Goal: Information Seeking & Learning: Learn about a topic

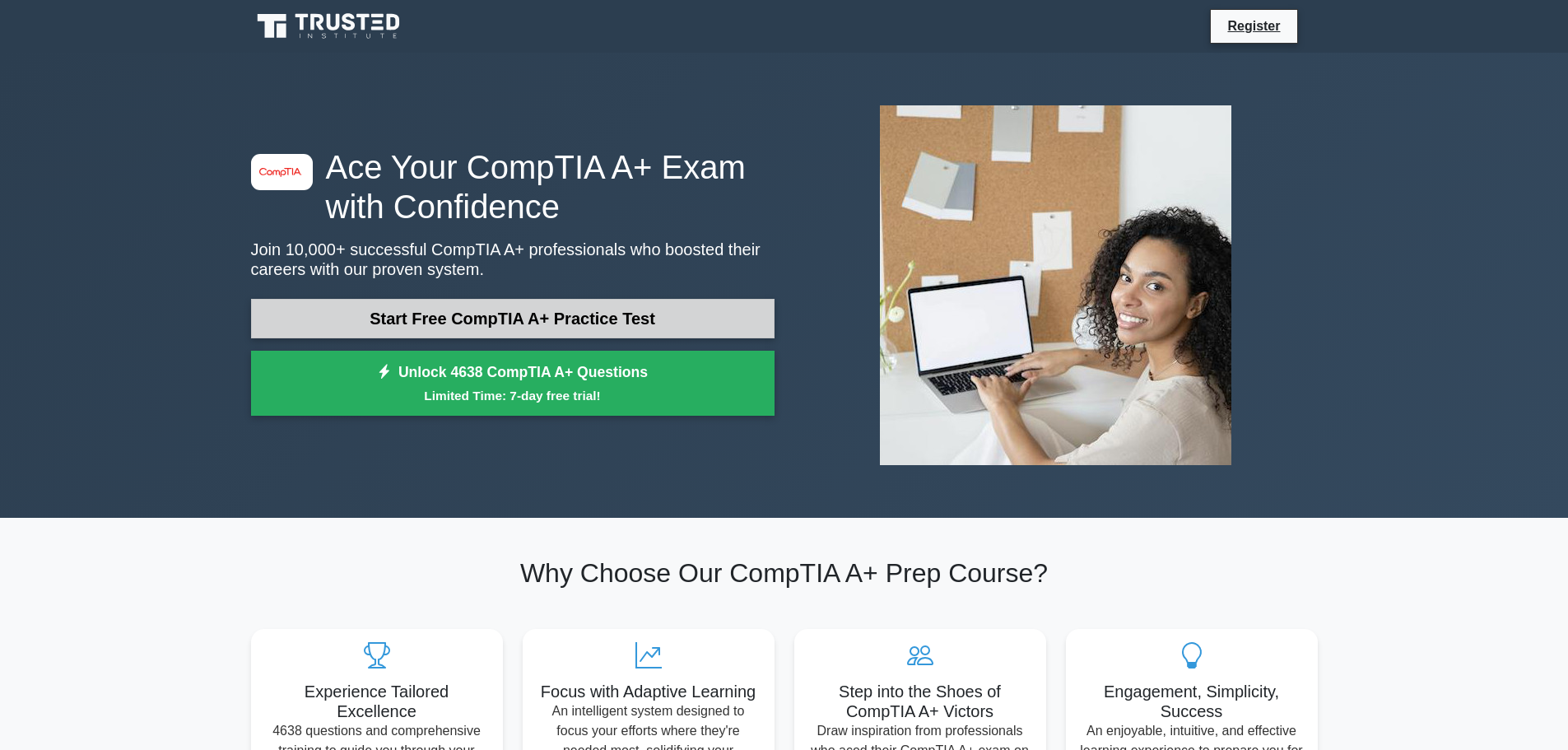
click at [580, 323] on link "Start Free CompTIA A+ Practice Test" at bounding box center [512, 318] width 523 height 39
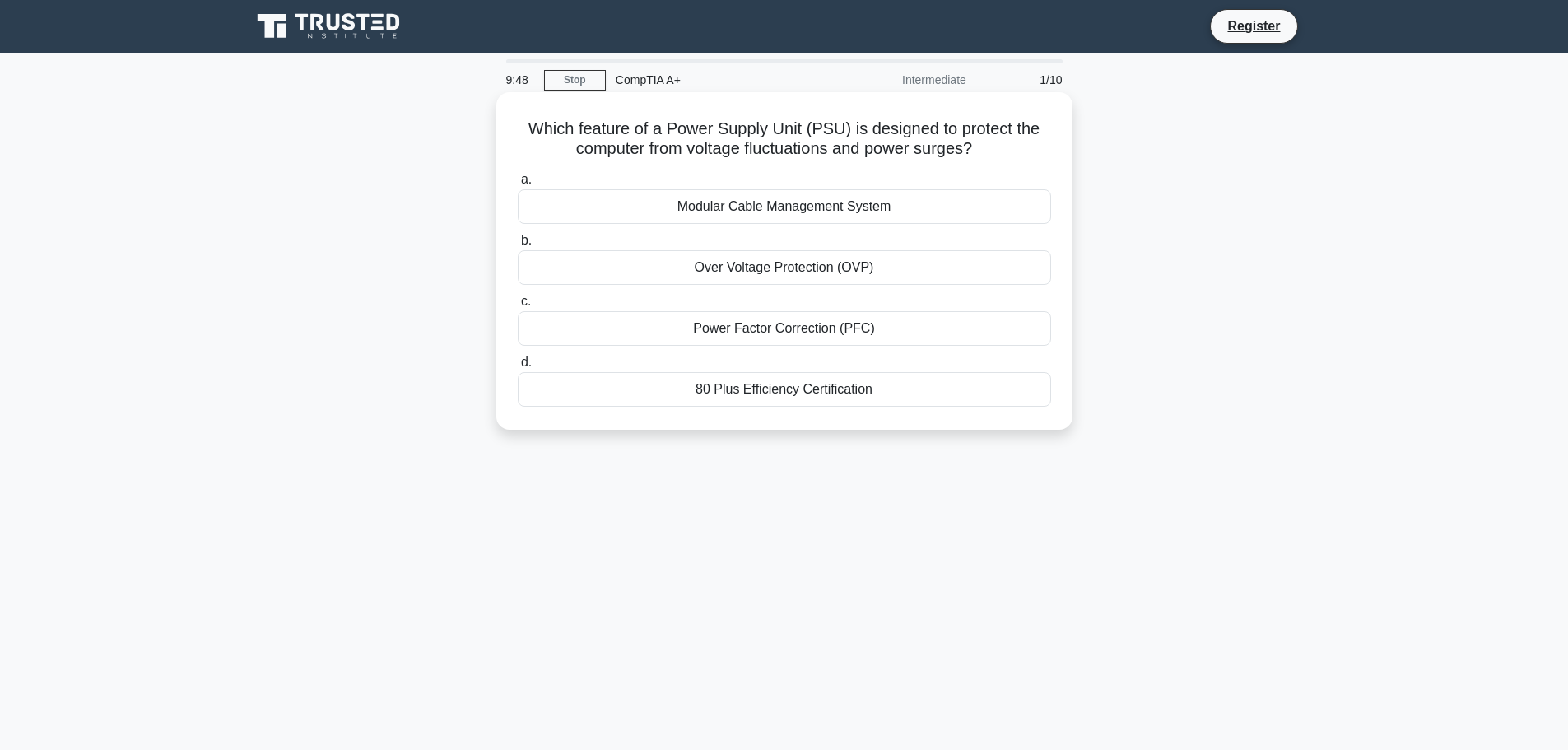
click at [792, 333] on div "Power Factor Correction (PFC)" at bounding box center [784, 328] width 534 height 35
click at [518, 307] on input "c. Power Factor Correction (PFC)" at bounding box center [518, 301] width 0 height 10
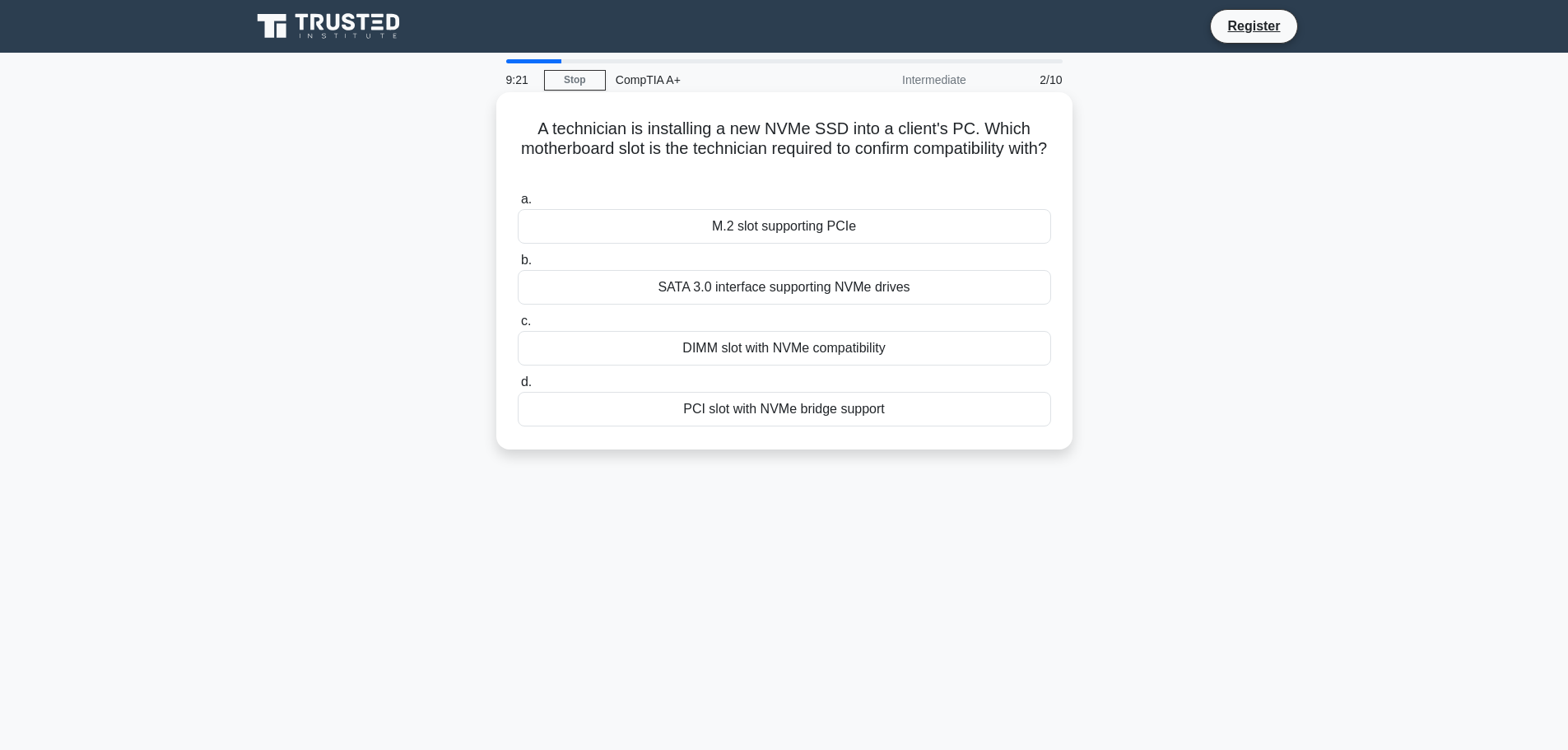
click at [802, 230] on div "M.2 slot supporting PCIe" at bounding box center [784, 226] width 534 height 35
click at [518, 205] on input "a. M.2 slot supporting PCIe" at bounding box center [518, 199] width 0 height 10
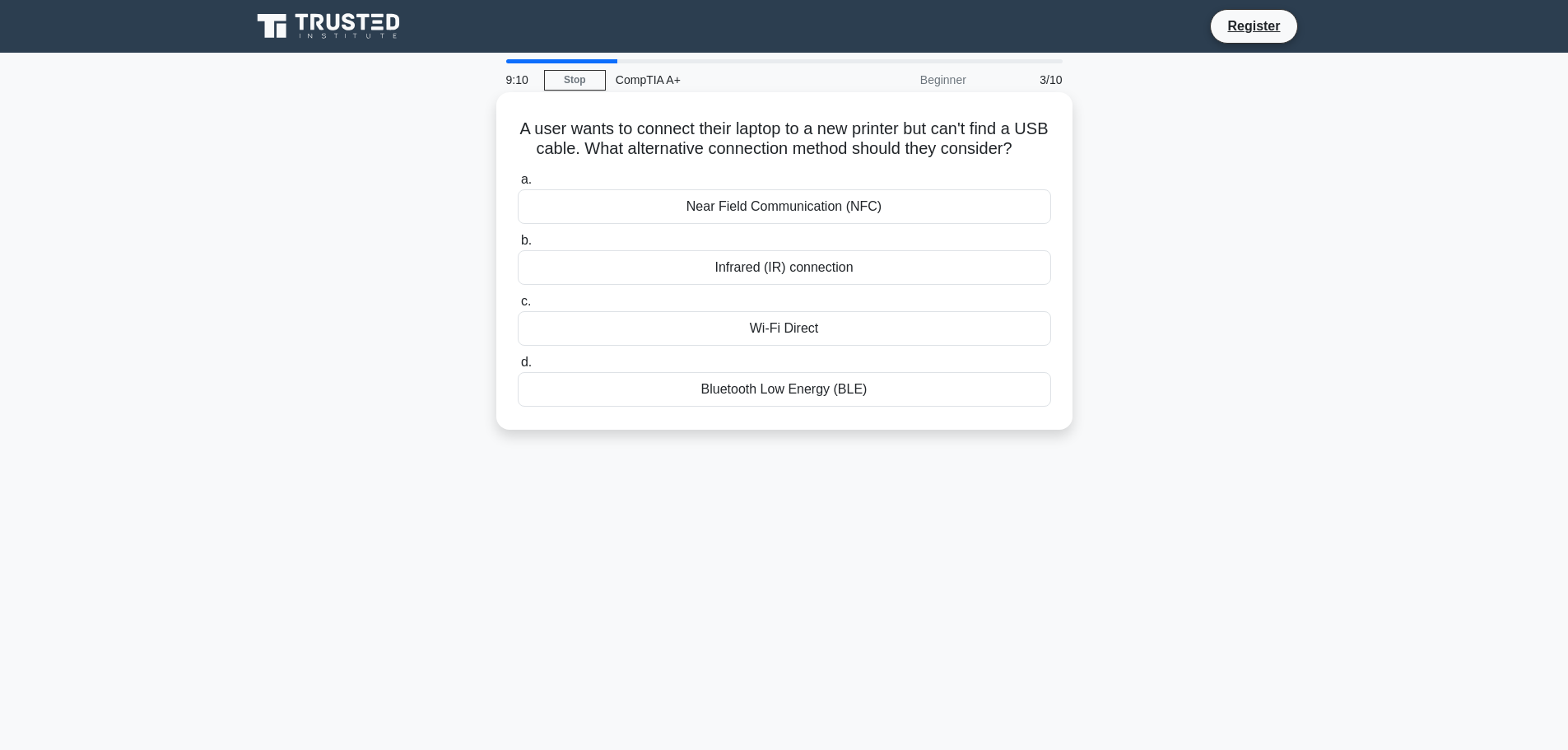
click at [800, 345] on div "Wi-Fi Direct" at bounding box center [784, 328] width 534 height 35
click at [518, 307] on input "c. Wi-Fi Direct" at bounding box center [518, 301] width 0 height 10
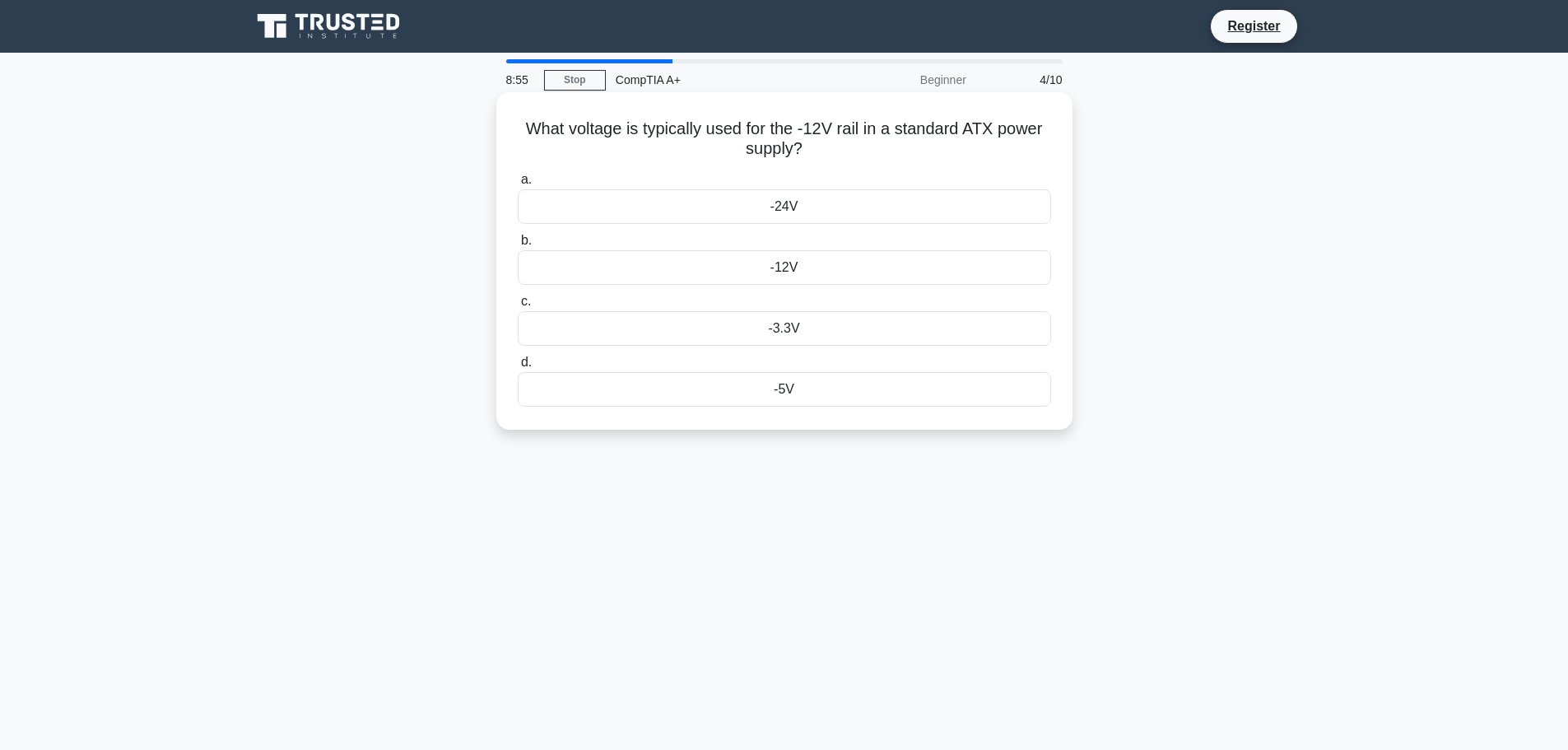
click at [727, 125] on h5 "What voltage is typically used for the -12V rail in a standard ATX power supply…" at bounding box center [784, 140] width 536 height 41
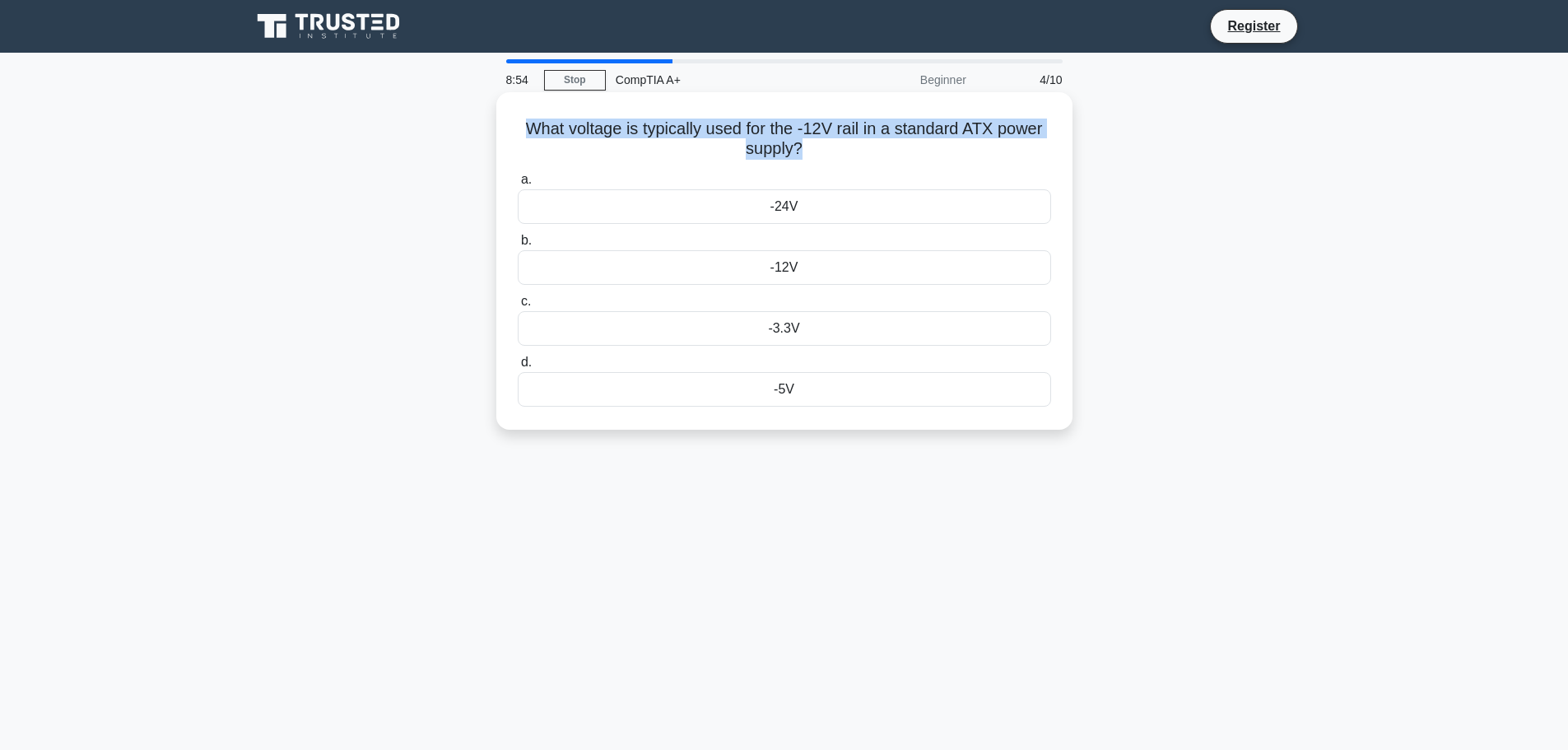
click at [727, 125] on h5 "What voltage is typically used for the -12V rail in a standard ATX power supply…" at bounding box center [784, 140] width 536 height 41
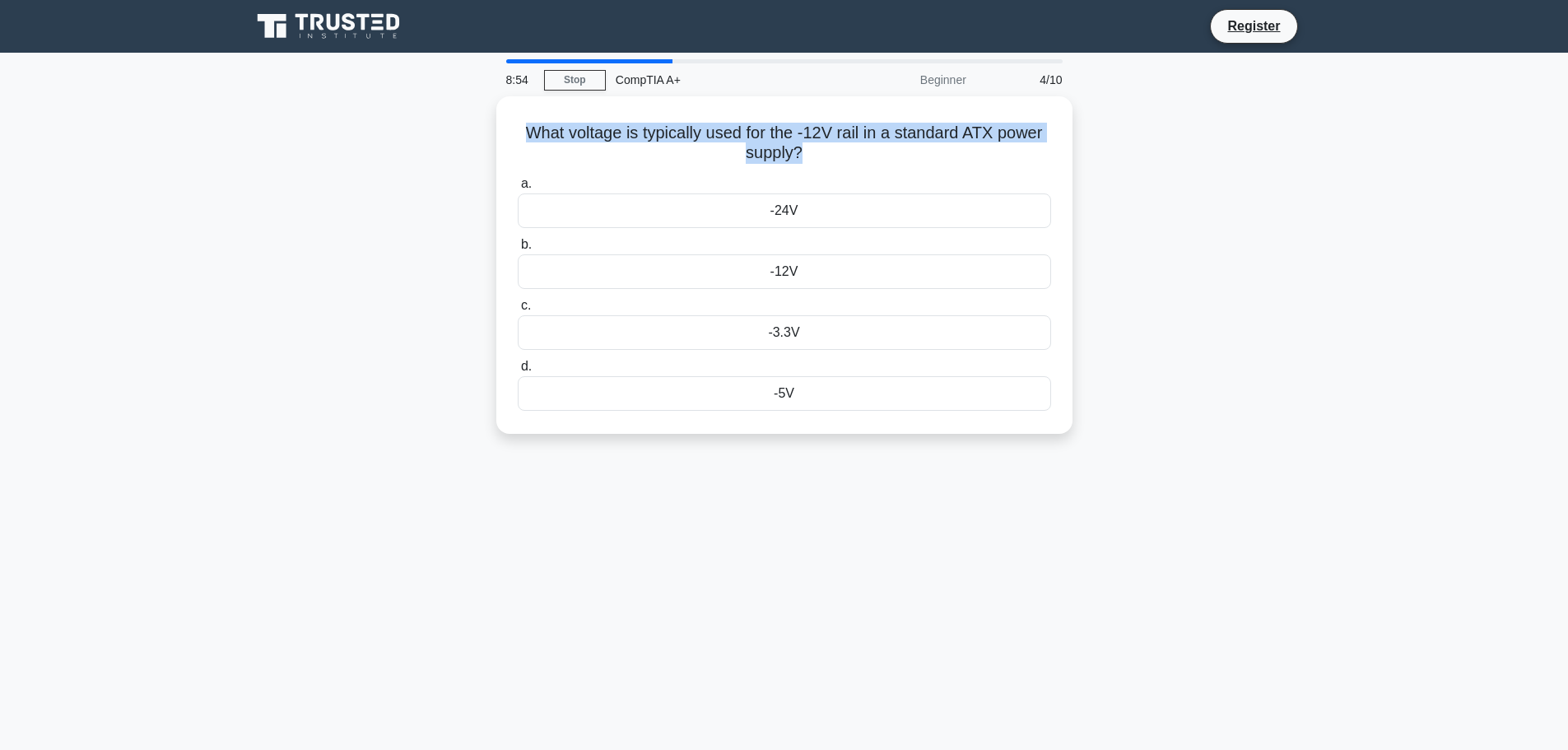
copy div "What voltage is typically used for the -12V rail in a standard ATX power supply…"
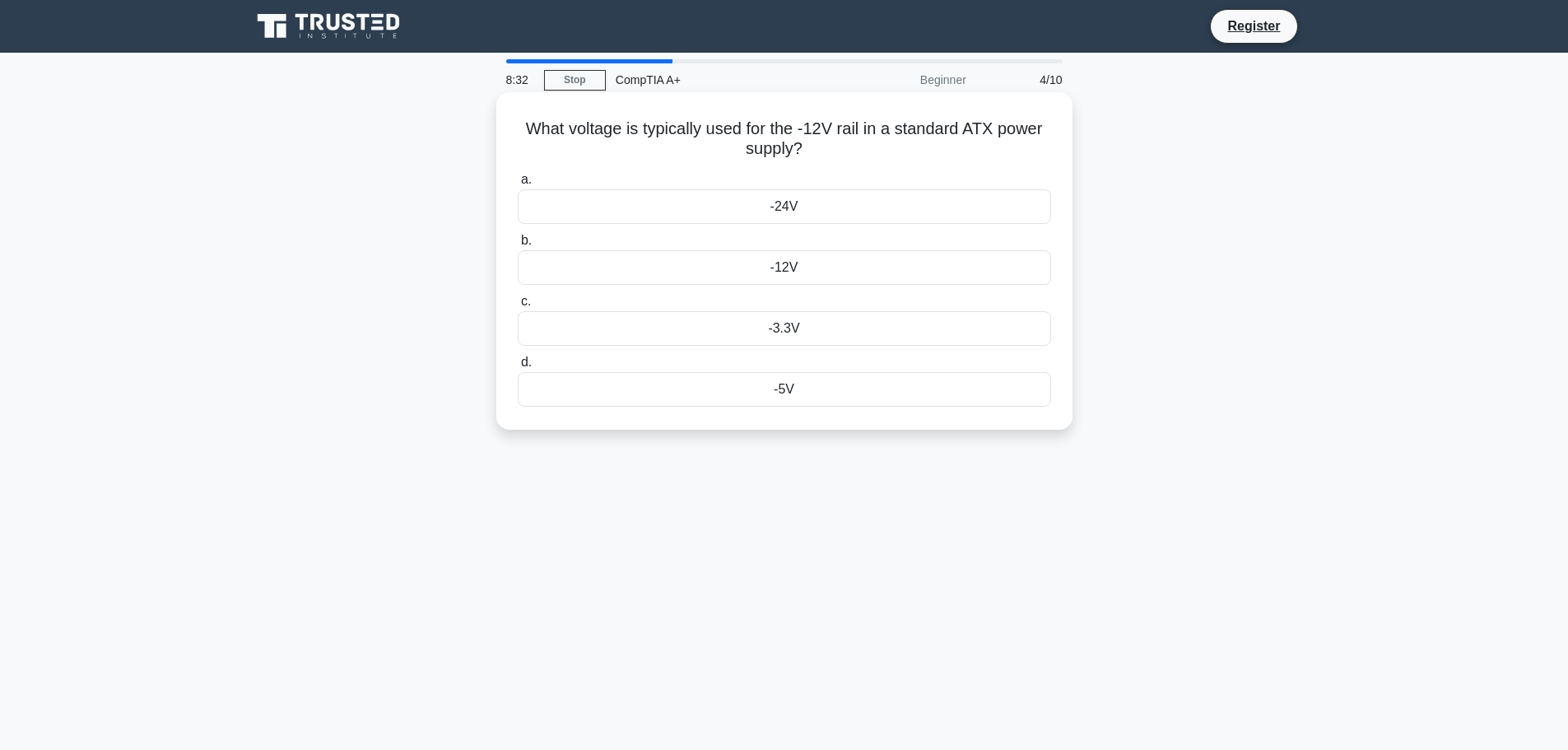
click at [823, 331] on div "-3.3V" at bounding box center [784, 328] width 534 height 35
click at [518, 307] on input "c. -3.3V" at bounding box center [518, 301] width 0 height 10
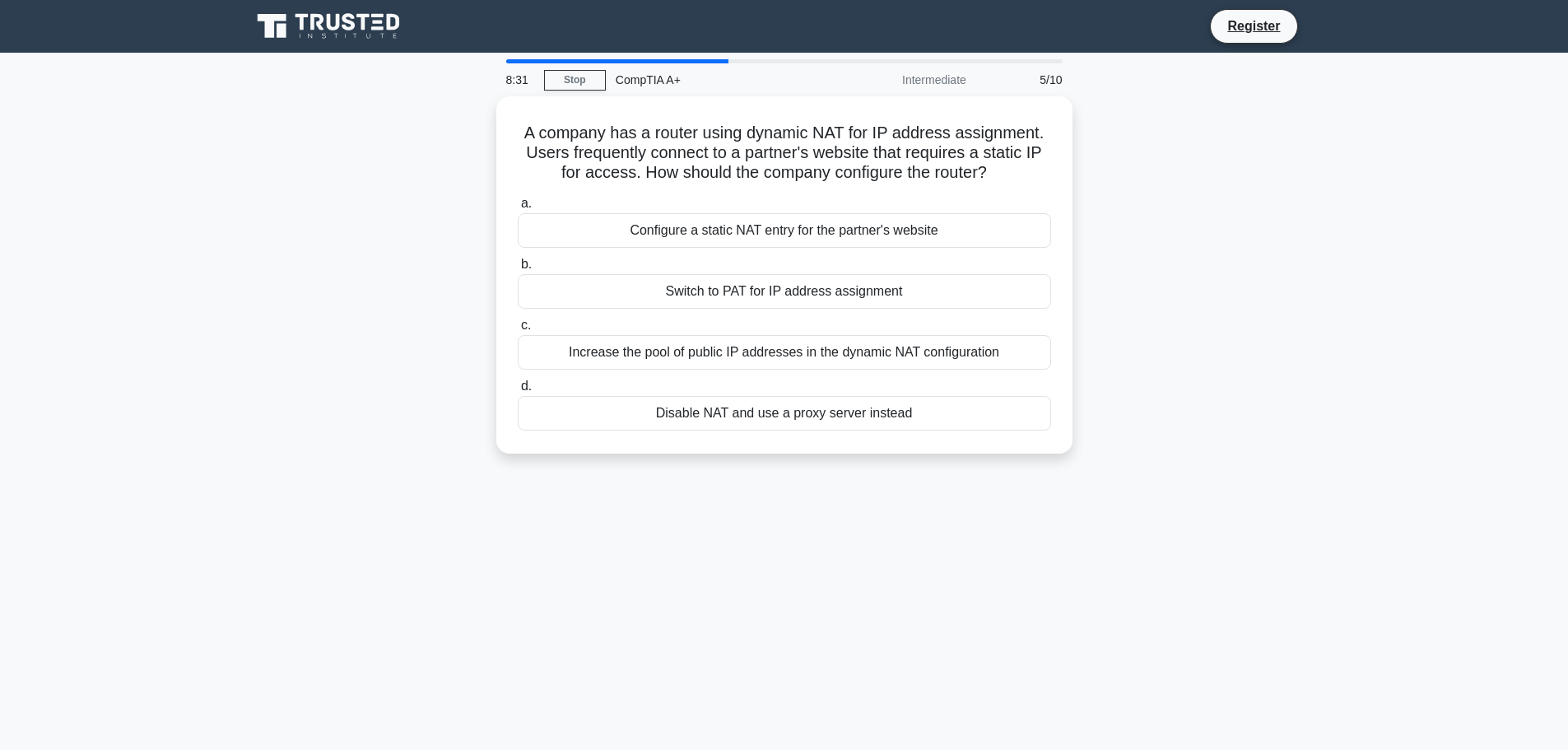
click at [1182, 221] on div "A company has a router using dynamic NAT for IP address assignment. Users frequ…" at bounding box center [784, 285] width 1086 height 377
click at [814, 231] on div "Configure a static NAT entry for the partner's website" at bounding box center [784, 226] width 534 height 35
click at [518, 205] on input "a. Configure a static NAT entry for the partner's website" at bounding box center [518, 199] width 0 height 10
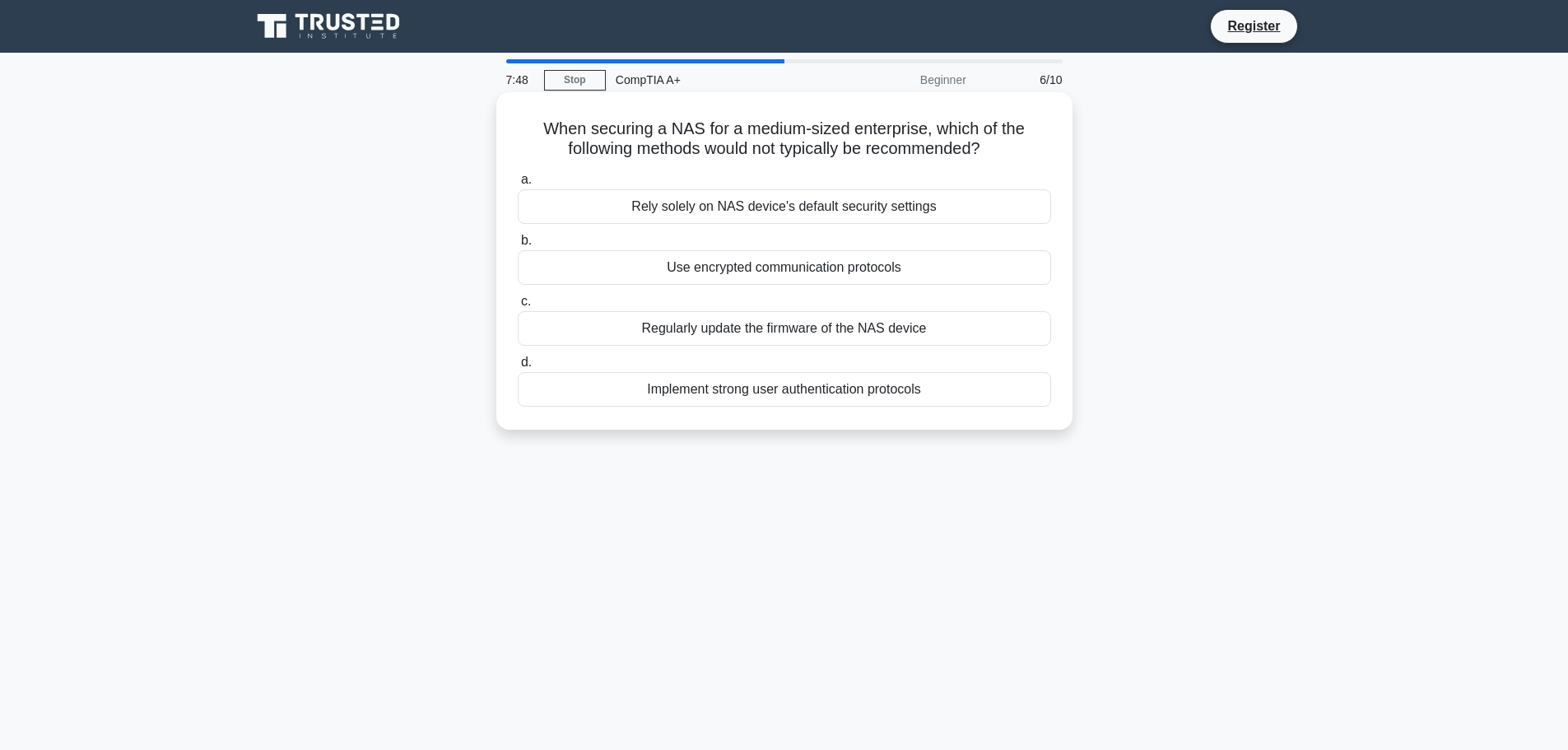
click at [843, 208] on div "Rely solely on NAS device's default security settings" at bounding box center [784, 206] width 534 height 35
click at [518, 185] on input "a. Rely solely on NAS device's default security settings" at bounding box center [518, 179] width 0 height 10
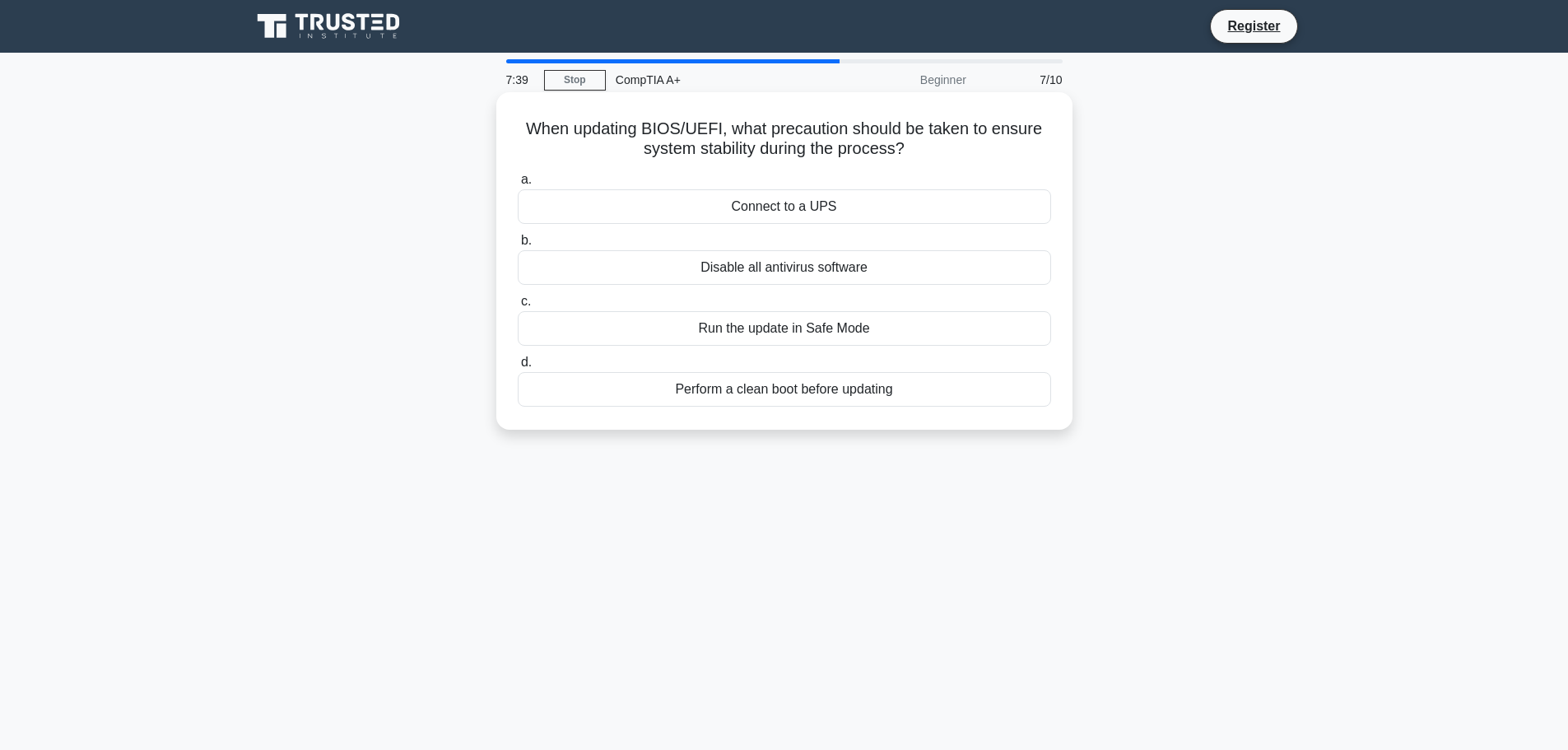
click at [810, 211] on div "Connect to a UPS" at bounding box center [784, 206] width 534 height 35
click at [518, 185] on input "a. Connect to a UPS" at bounding box center [518, 179] width 0 height 10
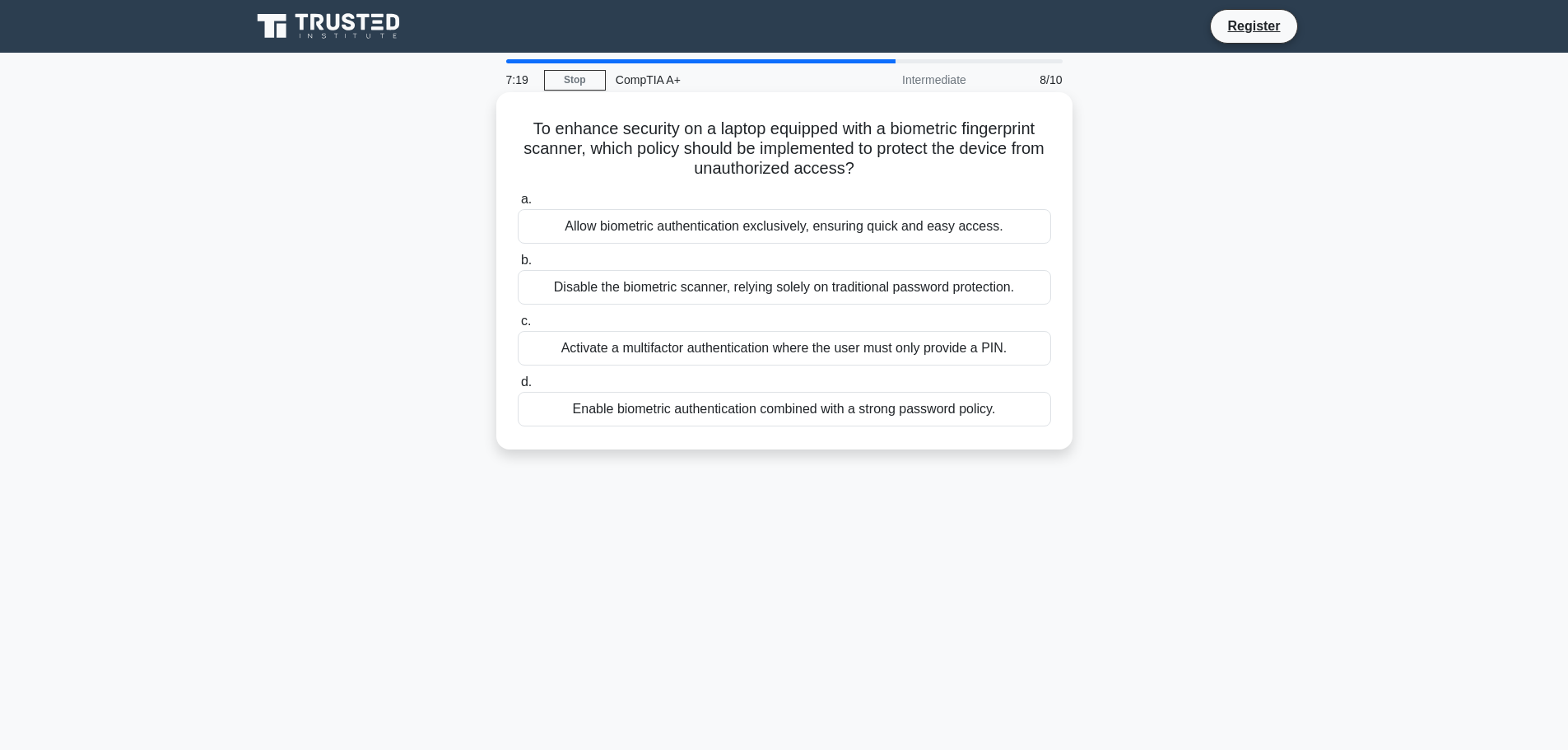
click at [764, 411] on div "Enable biometric authentication combined with a strong password policy." at bounding box center [784, 408] width 534 height 35
click at [518, 388] on input "d. Enable biometric authentication combined with a strong password policy." at bounding box center [518, 382] width 0 height 10
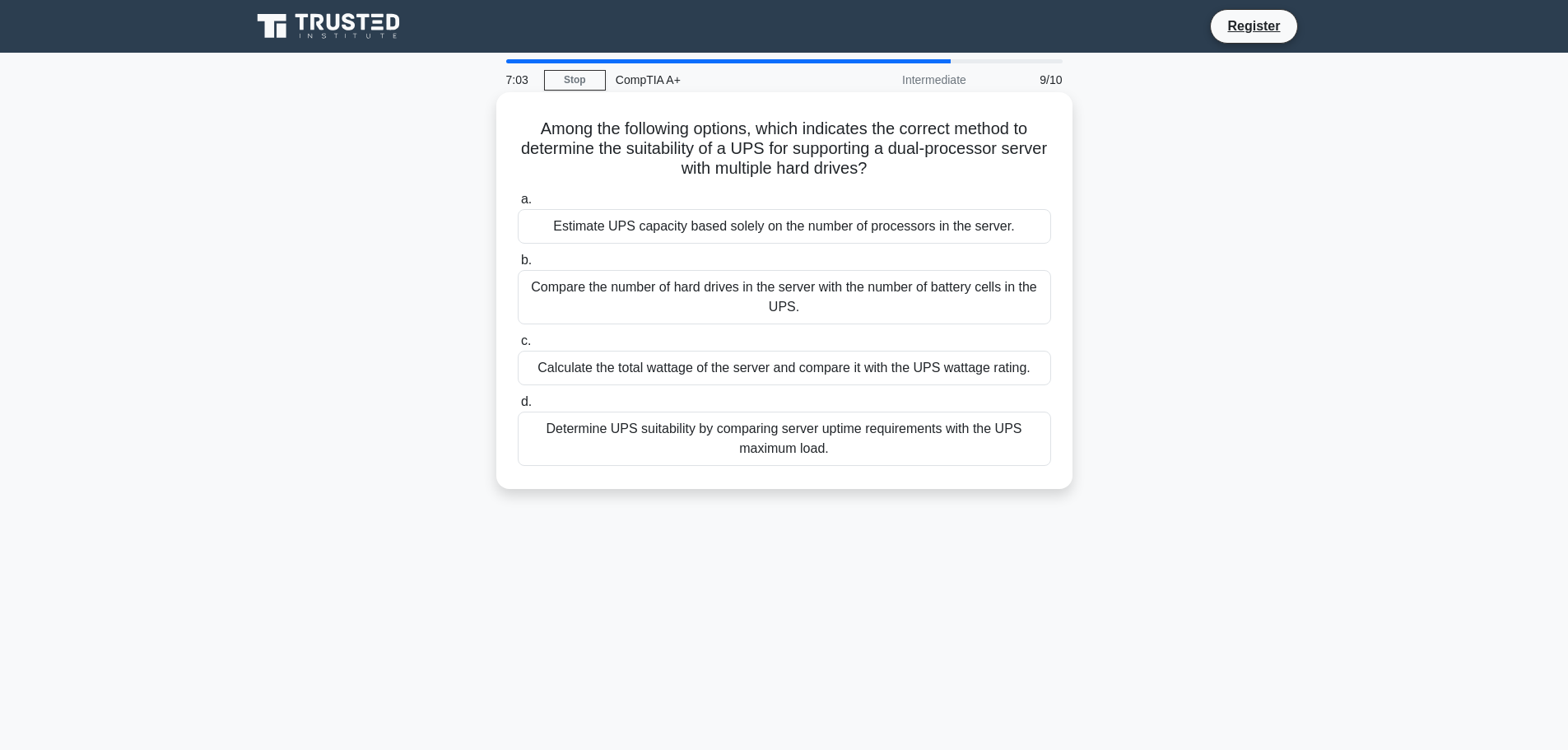
click at [727, 369] on div "Calculate the total wattage of the server and compare it with the UPS wattage r…" at bounding box center [784, 368] width 534 height 35
click at [518, 346] on input "c. Calculate the total wattage of the server and compare it with the UPS wattag…" at bounding box center [518, 341] width 0 height 10
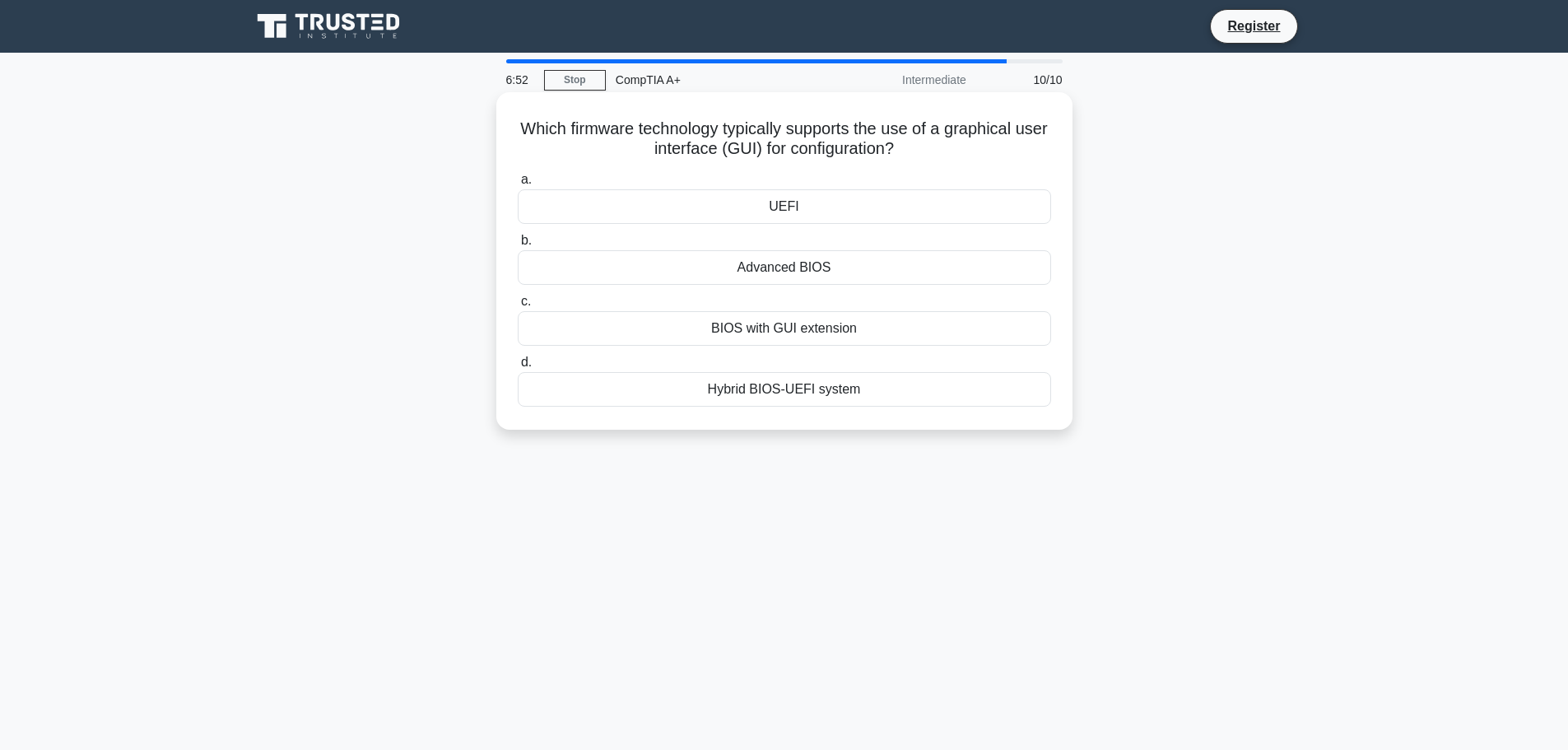
click at [811, 208] on div "UEFI" at bounding box center [784, 206] width 534 height 35
click at [518, 185] on input "a. UEFI" at bounding box center [518, 179] width 0 height 10
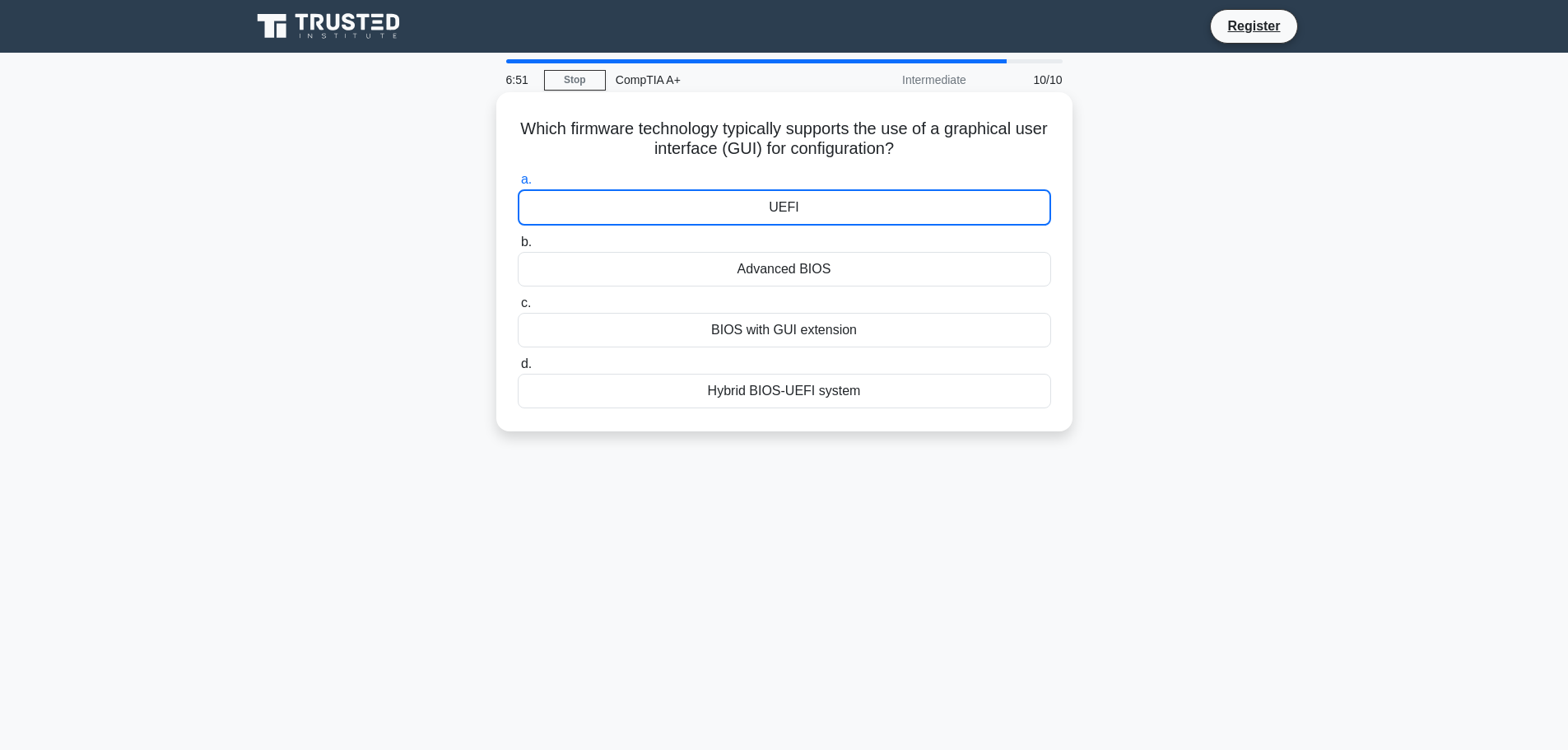
drag, startPoint x: 747, startPoint y: 162, endPoint x: 753, endPoint y: 189, distance: 27.7
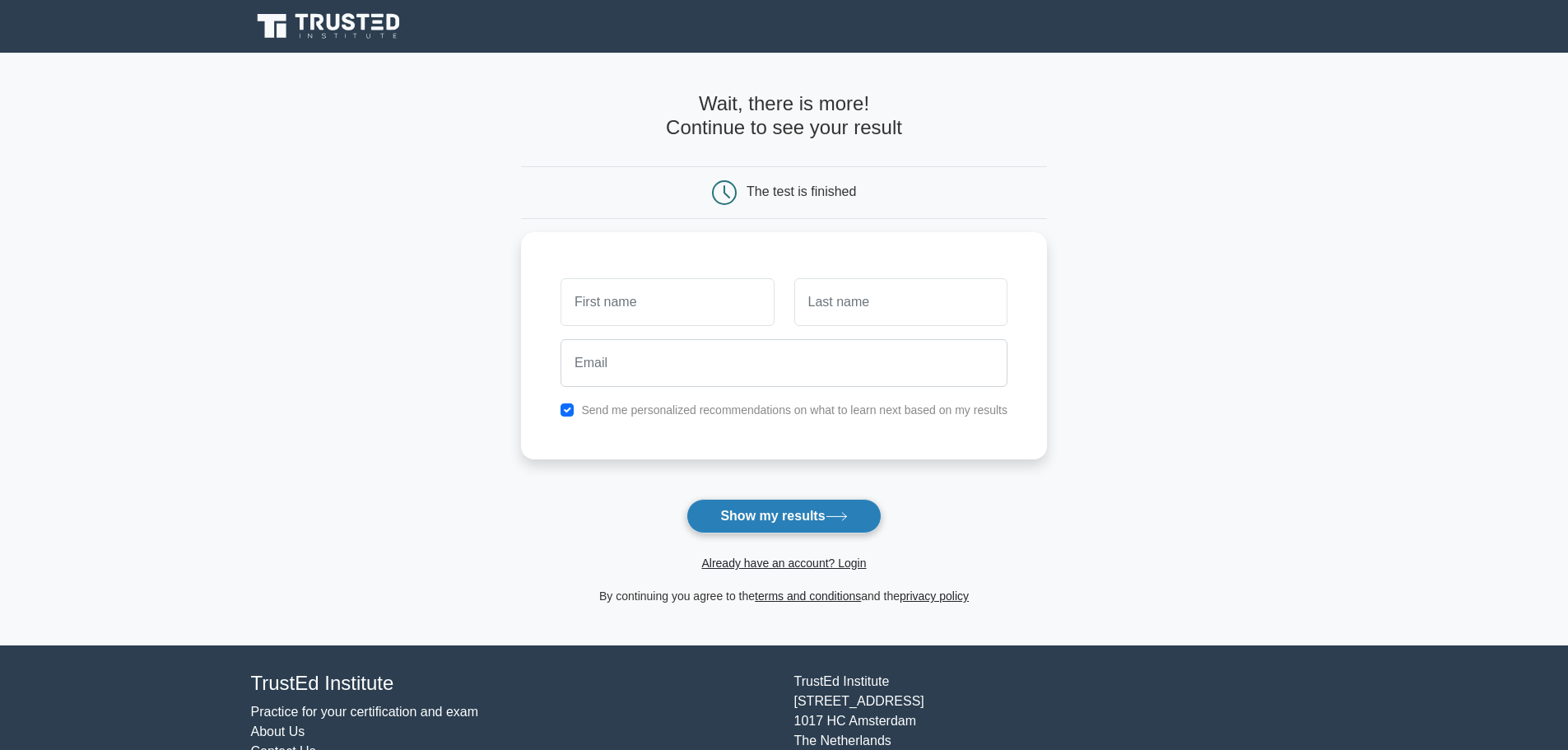
click at [807, 523] on button "Show my results" at bounding box center [783, 516] width 194 height 35
type input "sad"
click at [868, 301] on input "text" at bounding box center [901, 298] width 213 height 48
type input "sadasd"
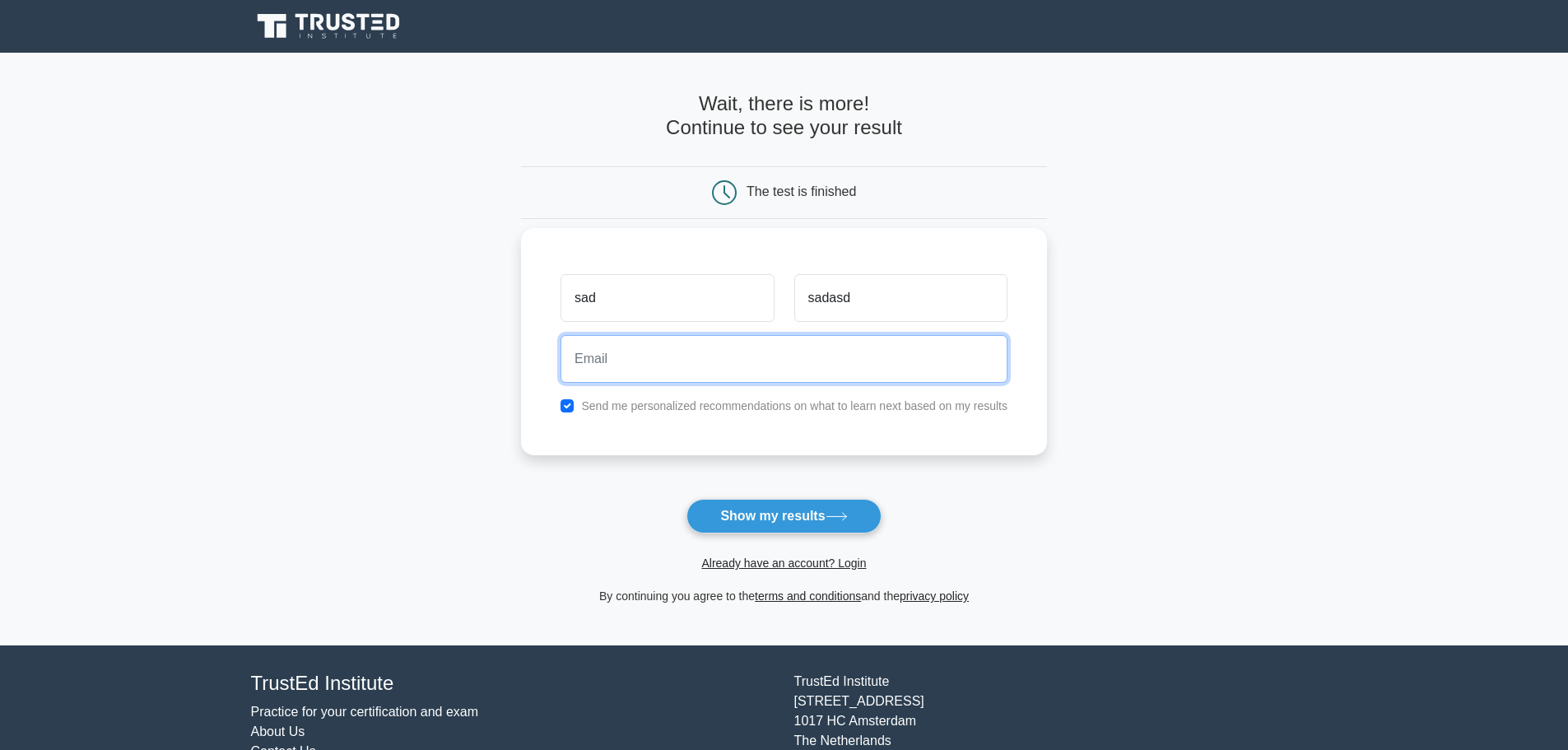
click at [739, 364] on input "email" at bounding box center [784, 359] width 447 height 48
type input "dingleberry@gmail.com"
click at [686, 499] on button "Show my results" at bounding box center [783, 516] width 194 height 35
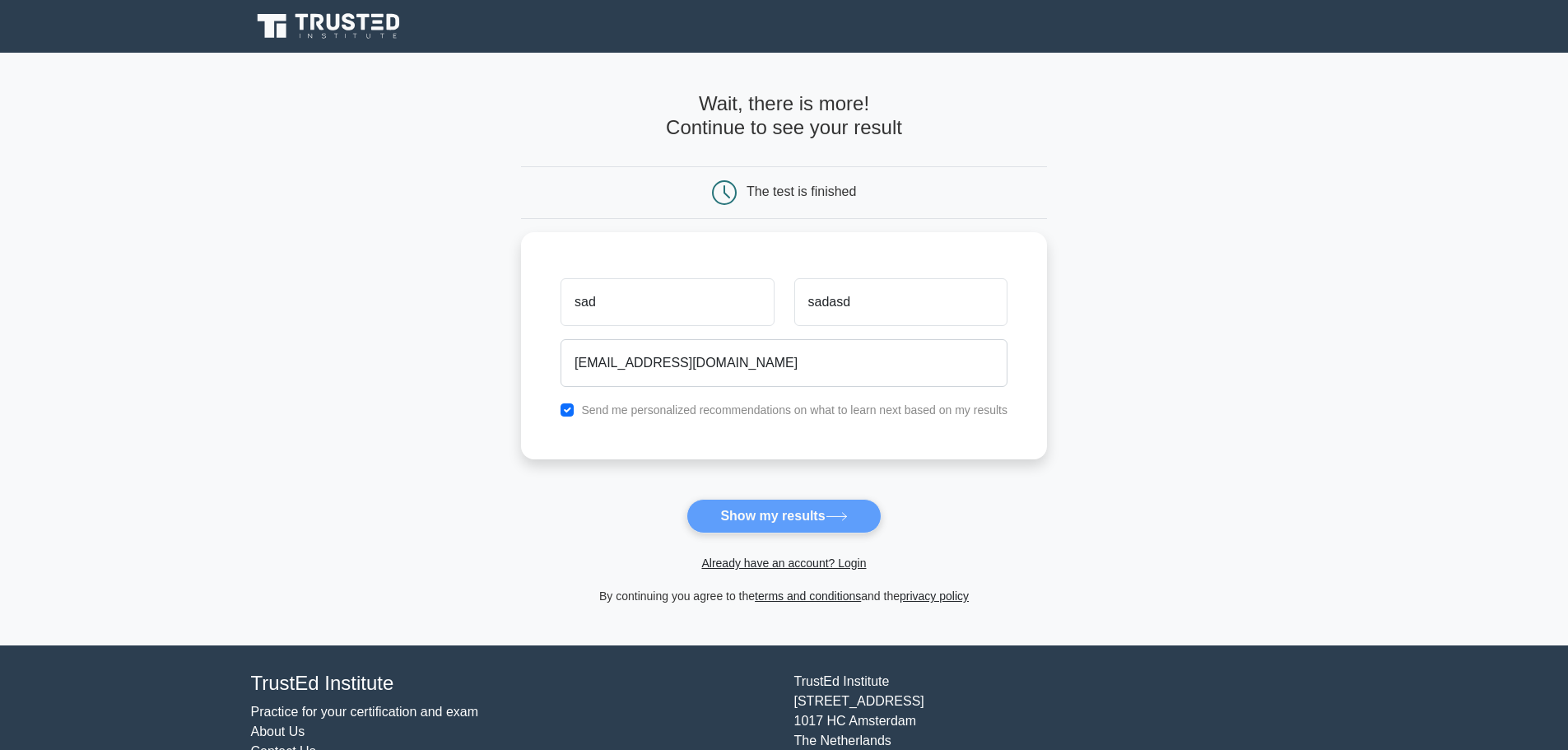
drag, startPoint x: 766, startPoint y: 154, endPoint x: 768, endPoint y: 168, distance: 14.1
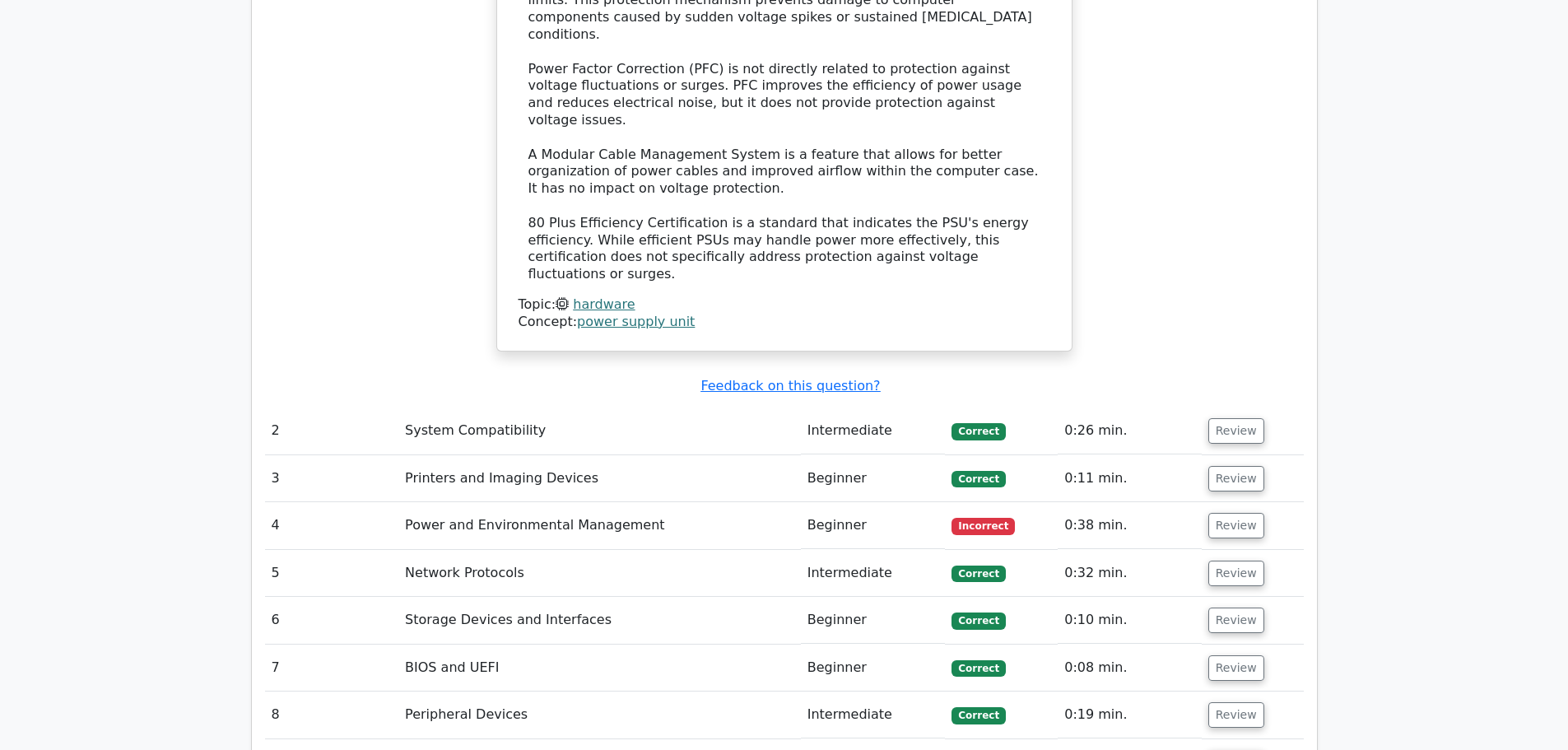
scroll to position [1976, 0]
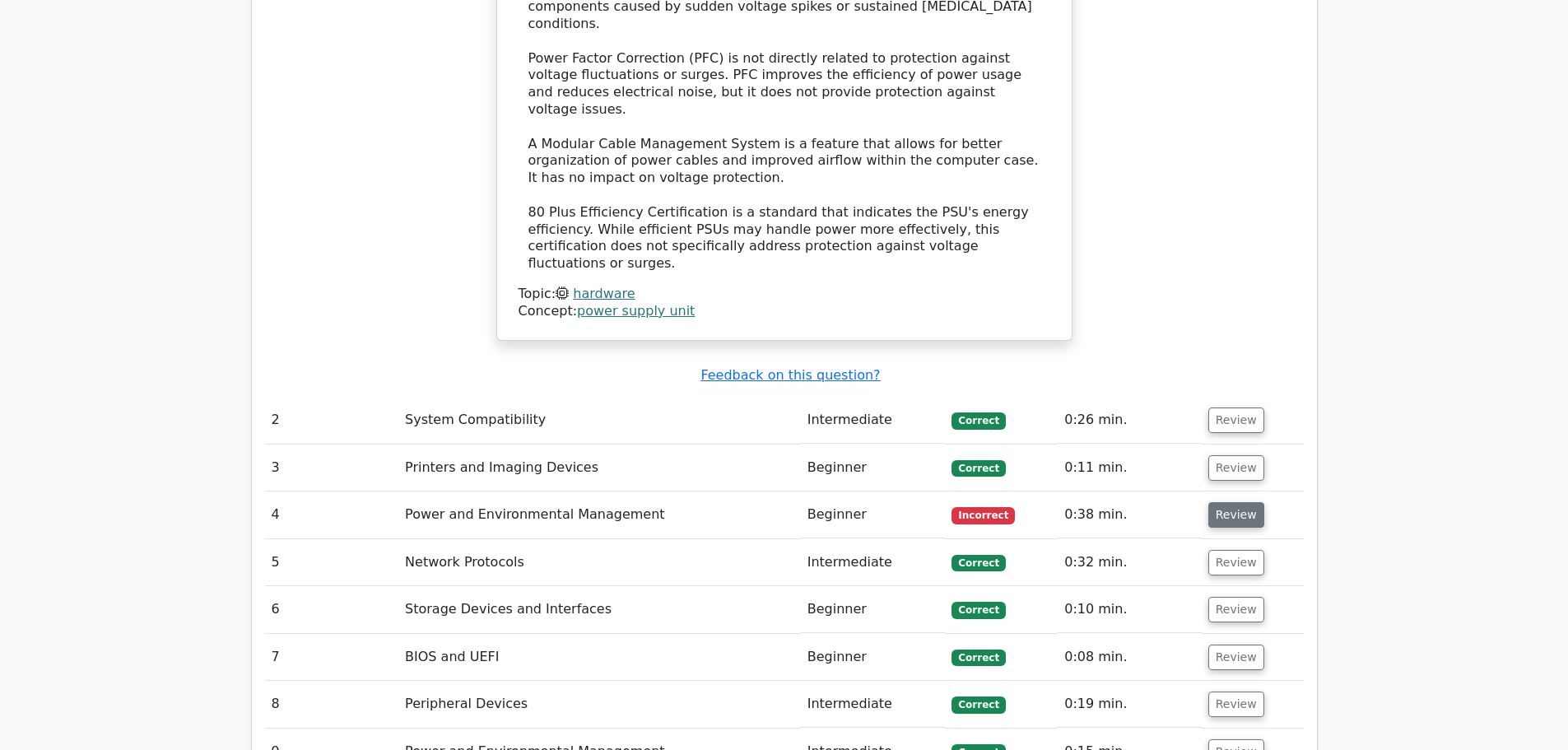
click at [1226, 502] on button "Review" at bounding box center [1237, 514] width 56 height 25
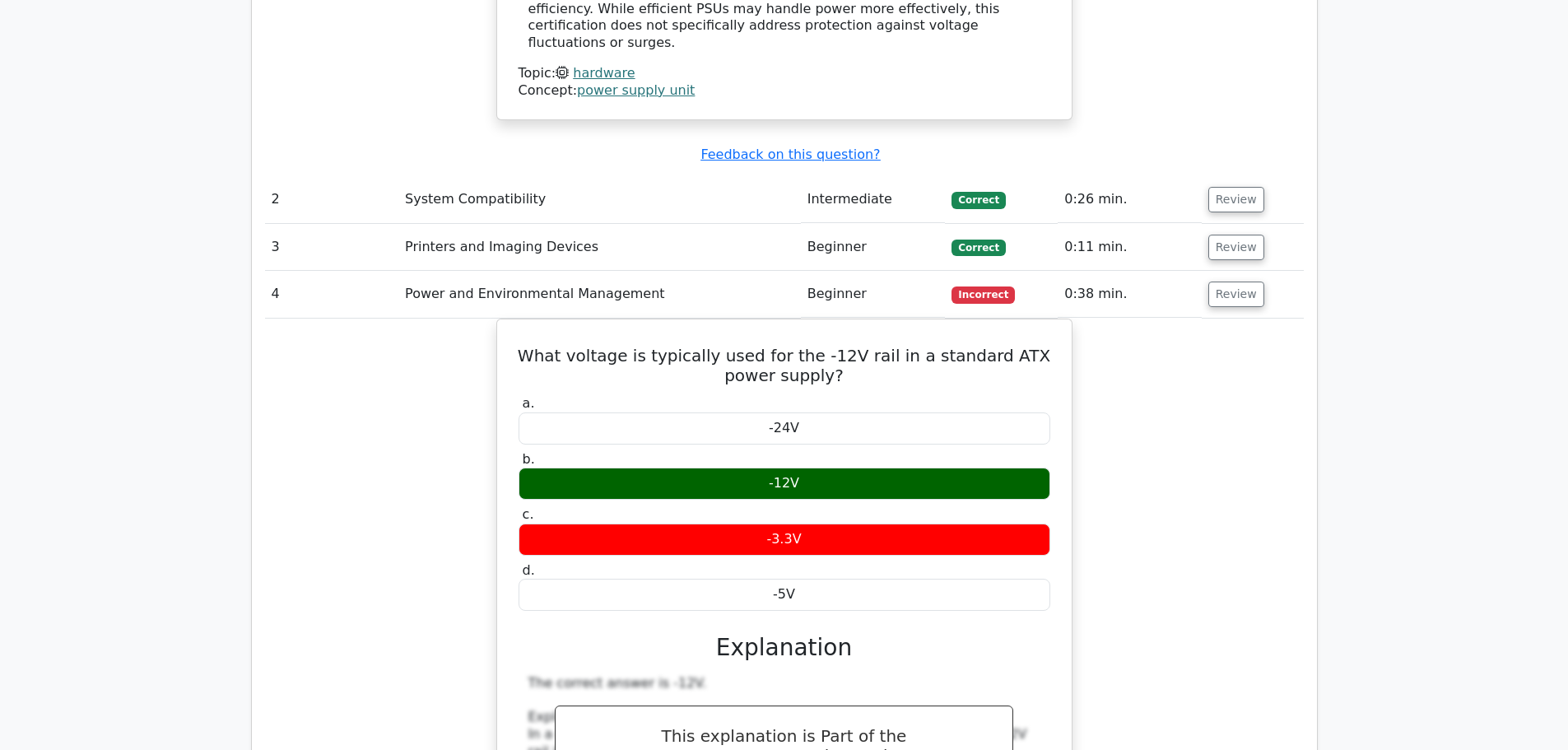
drag, startPoint x: 375, startPoint y: 462, endPoint x: 378, endPoint y: 405, distance: 57.1
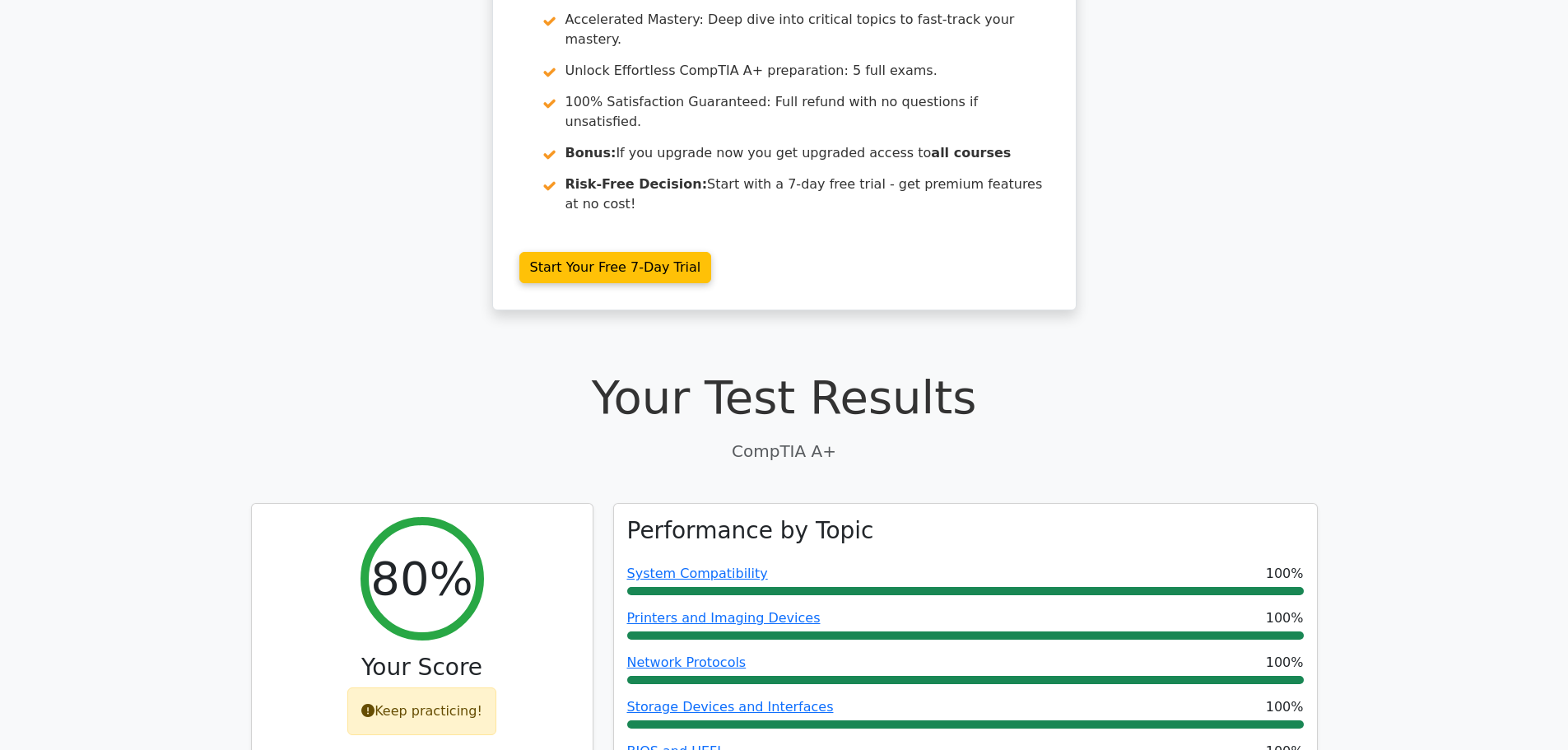
scroll to position [0, 0]
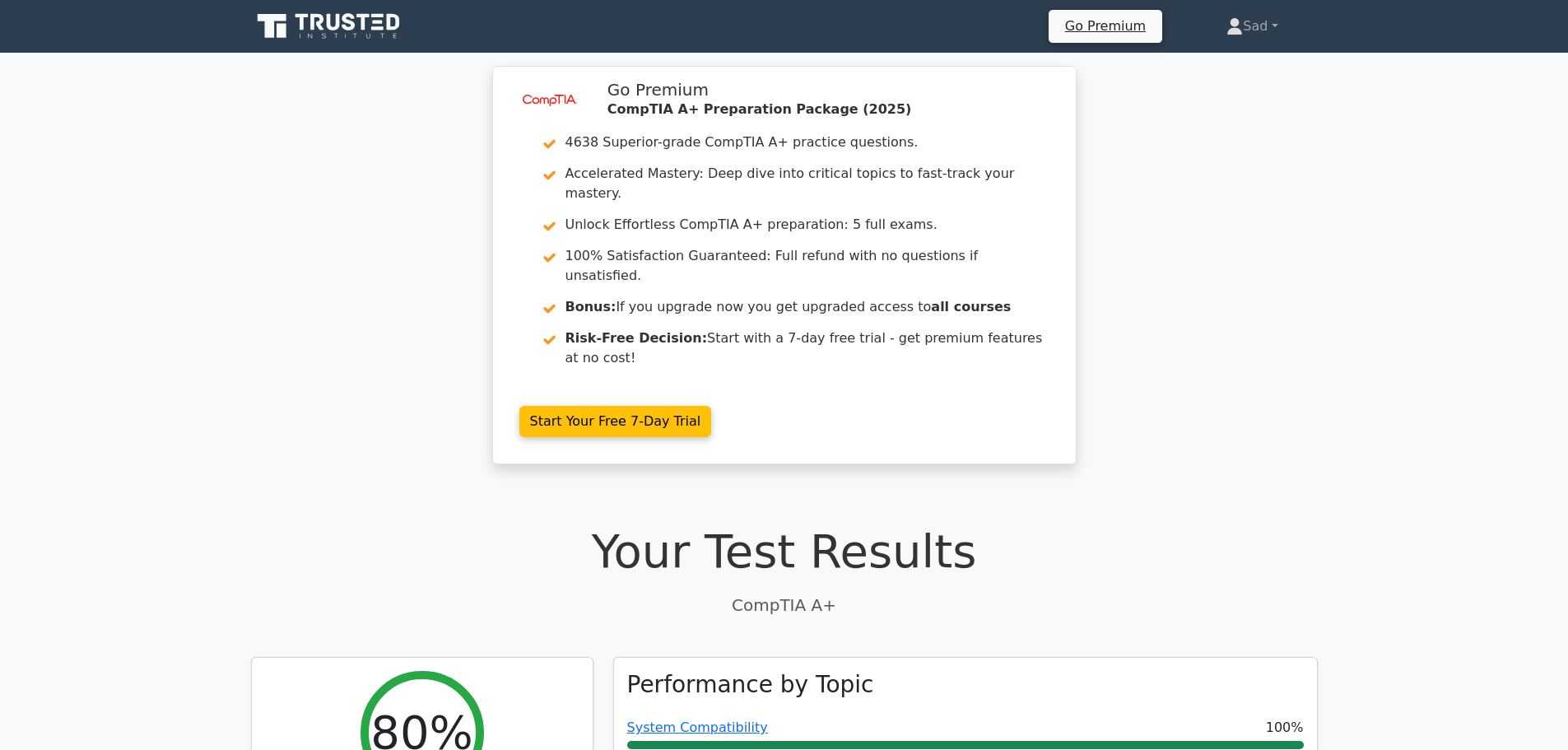
drag, startPoint x: 447, startPoint y: 654, endPoint x: 403, endPoint y: 316, distance: 340.9
